Goal: Obtain resource: Obtain resource

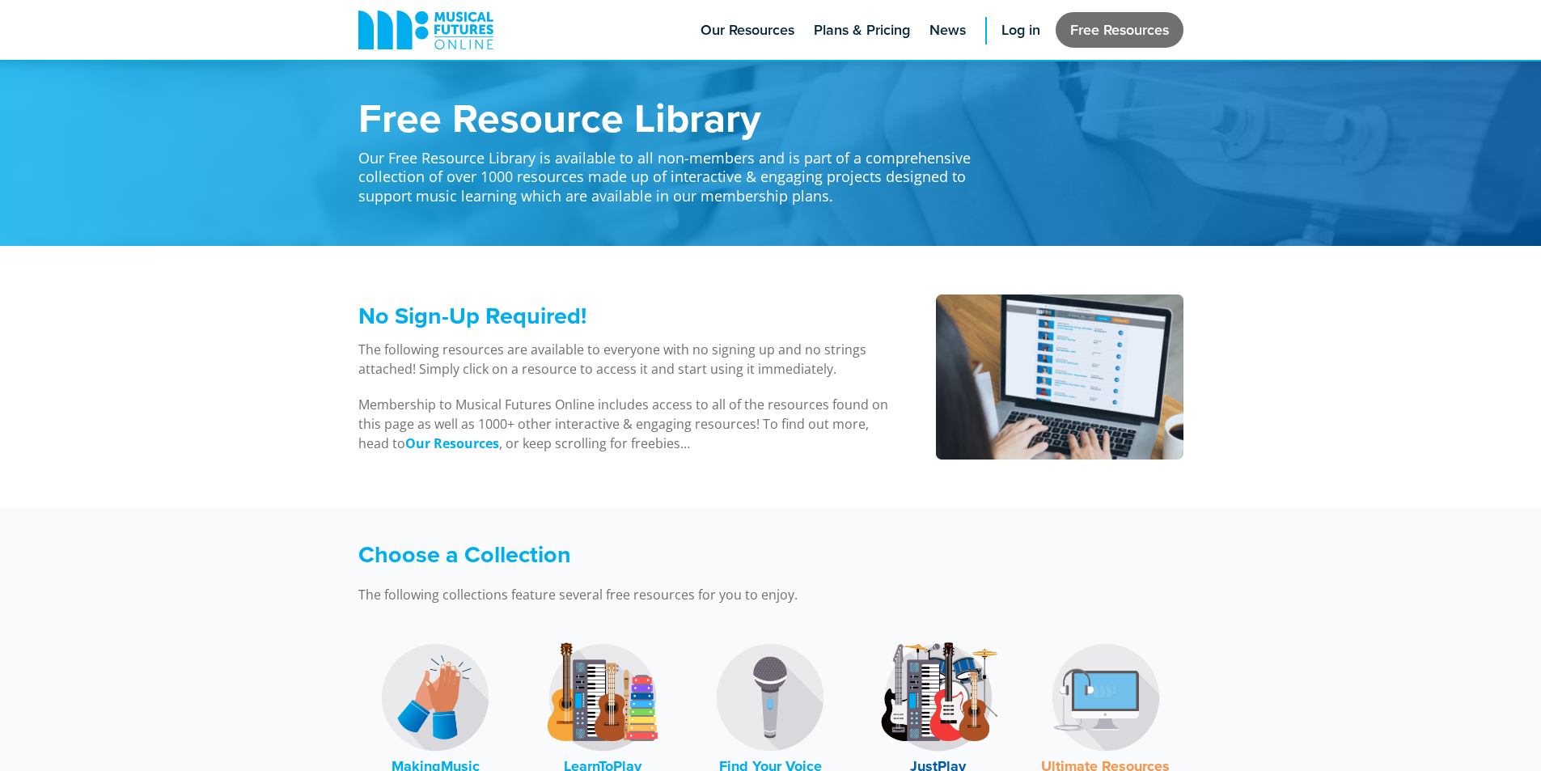
click at [1119, 36] on link "Free Resources" at bounding box center [1120, 30] width 128 height 36
click at [1095, 24] on link "Free Resources" at bounding box center [1120, 30] width 128 height 36
click at [1080, 22] on link "Free Resources" at bounding box center [1120, 30] width 128 height 36
click at [1041, 24] on link "Log in" at bounding box center [1020, 30] width 55 height 60
click at [1026, 24] on span "Log in" at bounding box center [1020, 30] width 39 height 22
